Goal: Transaction & Acquisition: Purchase product/service

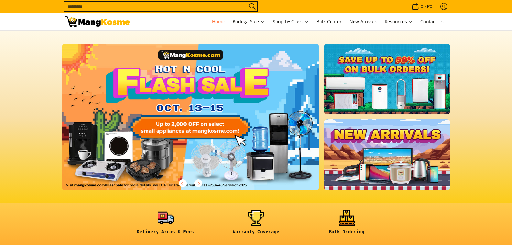
click at [228, 0] on form "Search..." at bounding box center [161, 6] width 194 height 13
click at [219, 6] on input "Search..." at bounding box center [155, 7] width 183 height 10
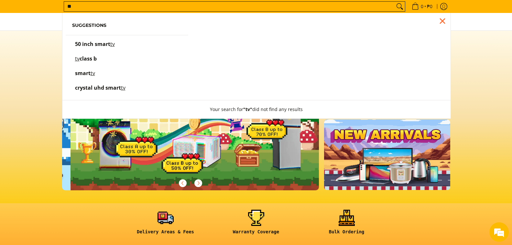
scroll to position [0, 257]
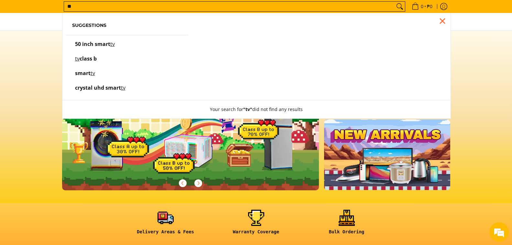
type input "**"
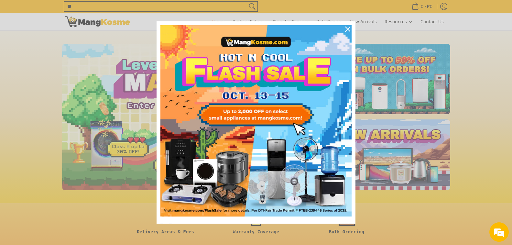
click at [98, 76] on div "Marketing offer form" at bounding box center [256, 122] width 512 height 245
click at [348, 26] on div "Close" at bounding box center [348, 29] width 10 height 10
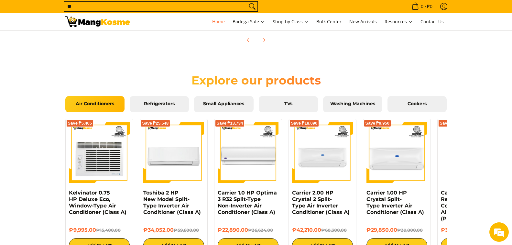
scroll to position [0, 772]
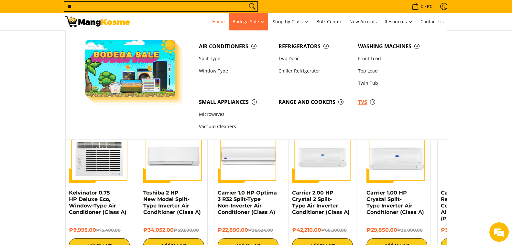
click at [365, 106] on span "TVs" at bounding box center [394, 102] width 73 height 8
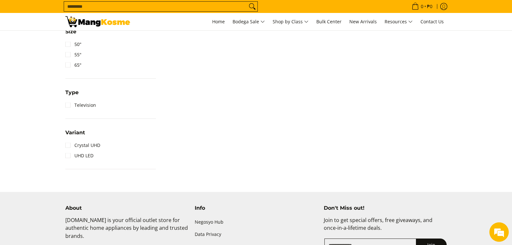
scroll to position [356, 0]
